Goal: Transaction & Acquisition: Download file/media

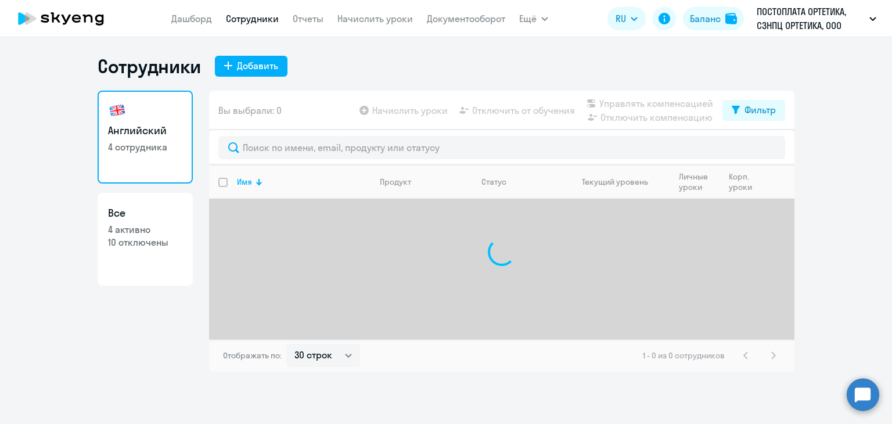
select select "30"
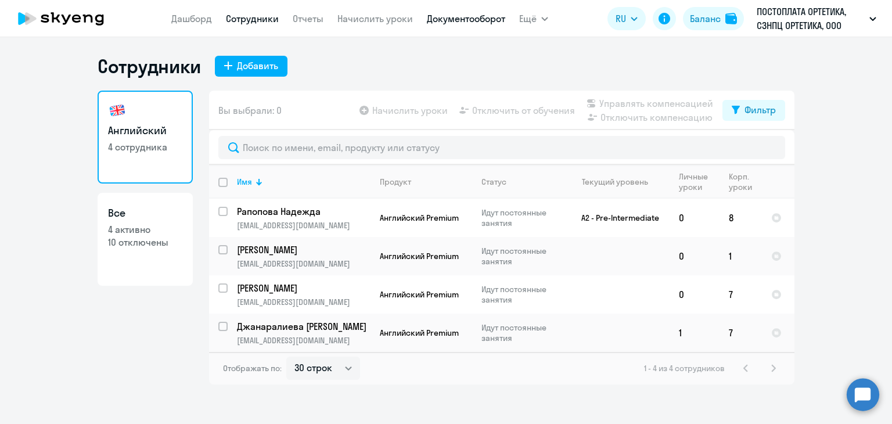
click at [463, 21] on link "Документооборот" at bounding box center [466, 19] width 78 height 12
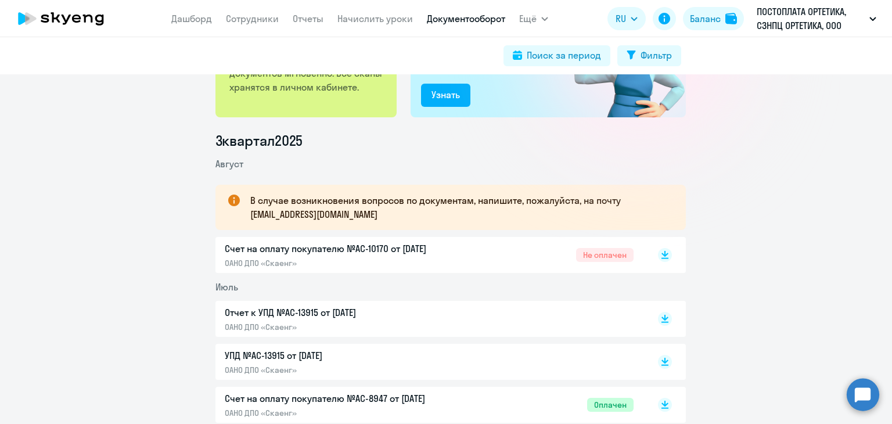
scroll to position [116, 0]
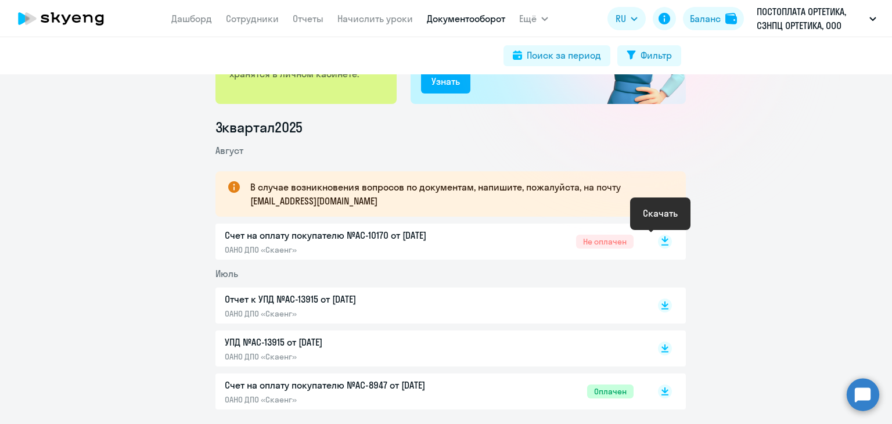
click at [661, 243] on rect at bounding box center [665, 241] width 14 height 14
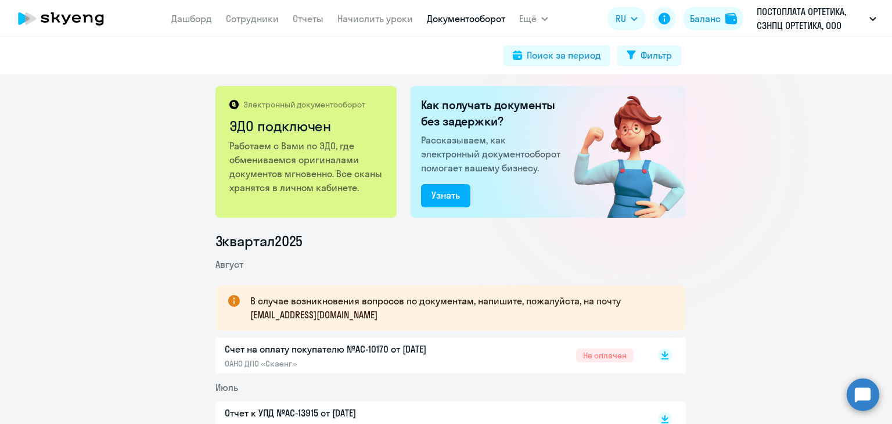
scroll to position [0, 0]
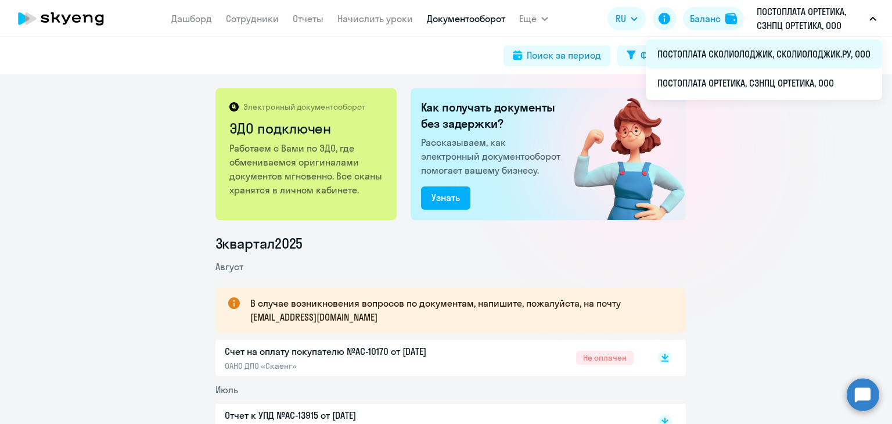
click at [758, 52] on li "ПОСТОПЛАТА СКОЛИОЛОДЖИК, СКОЛИОЛОДЖИК.РУ, ООО" at bounding box center [763, 53] width 236 height 29
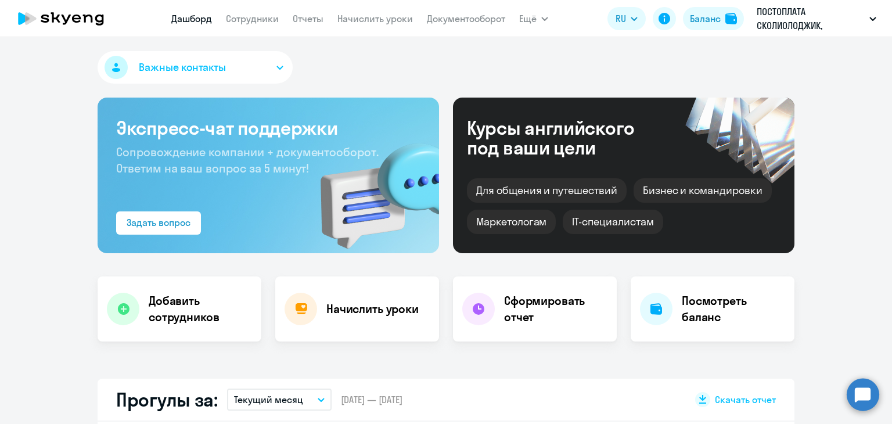
select select "30"
click at [464, 16] on link "Документооборот" at bounding box center [466, 19] width 78 height 12
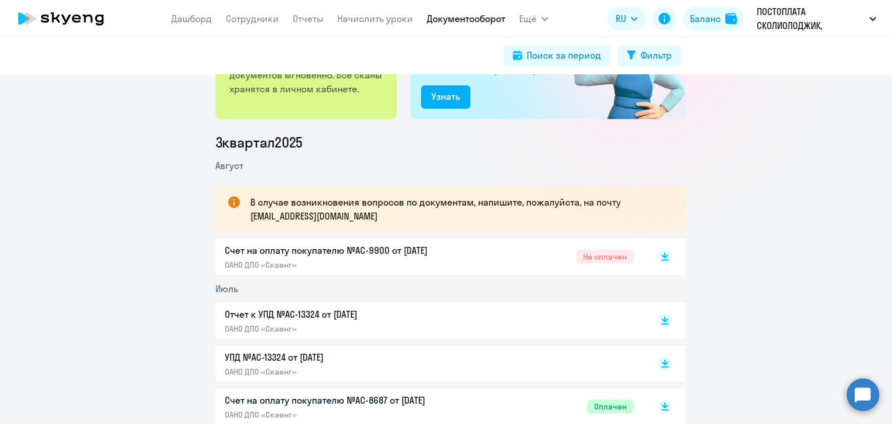
scroll to position [174, 0]
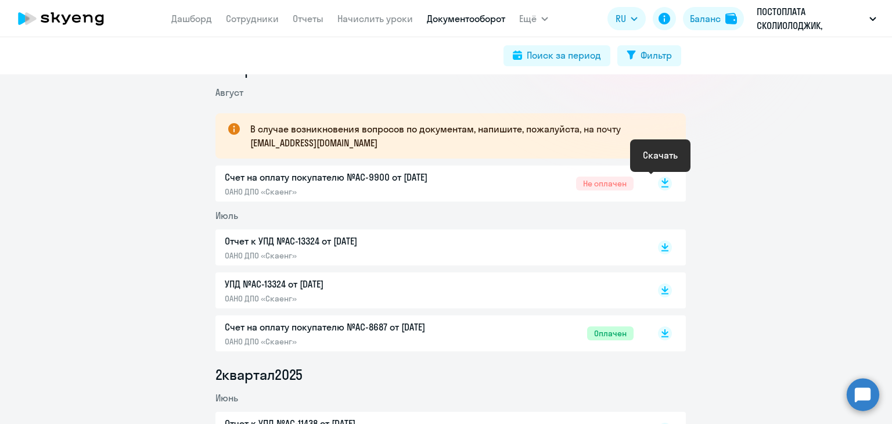
click at [659, 185] on rect at bounding box center [665, 183] width 14 height 14
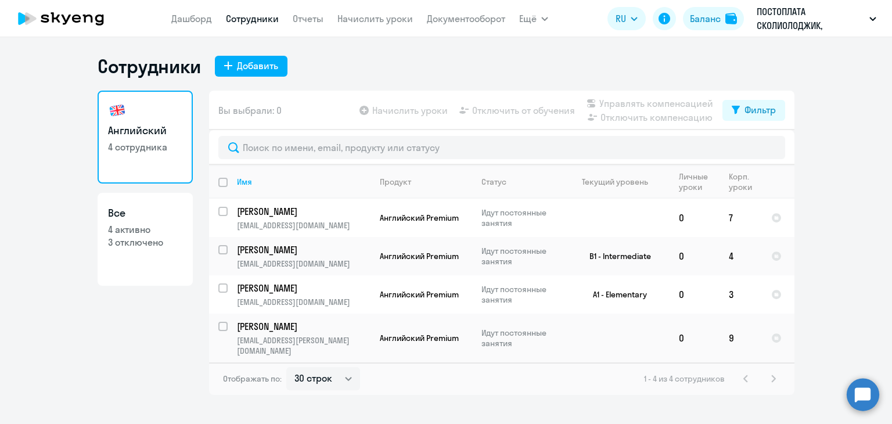
select select "30"
